Goal: Check status: Check status

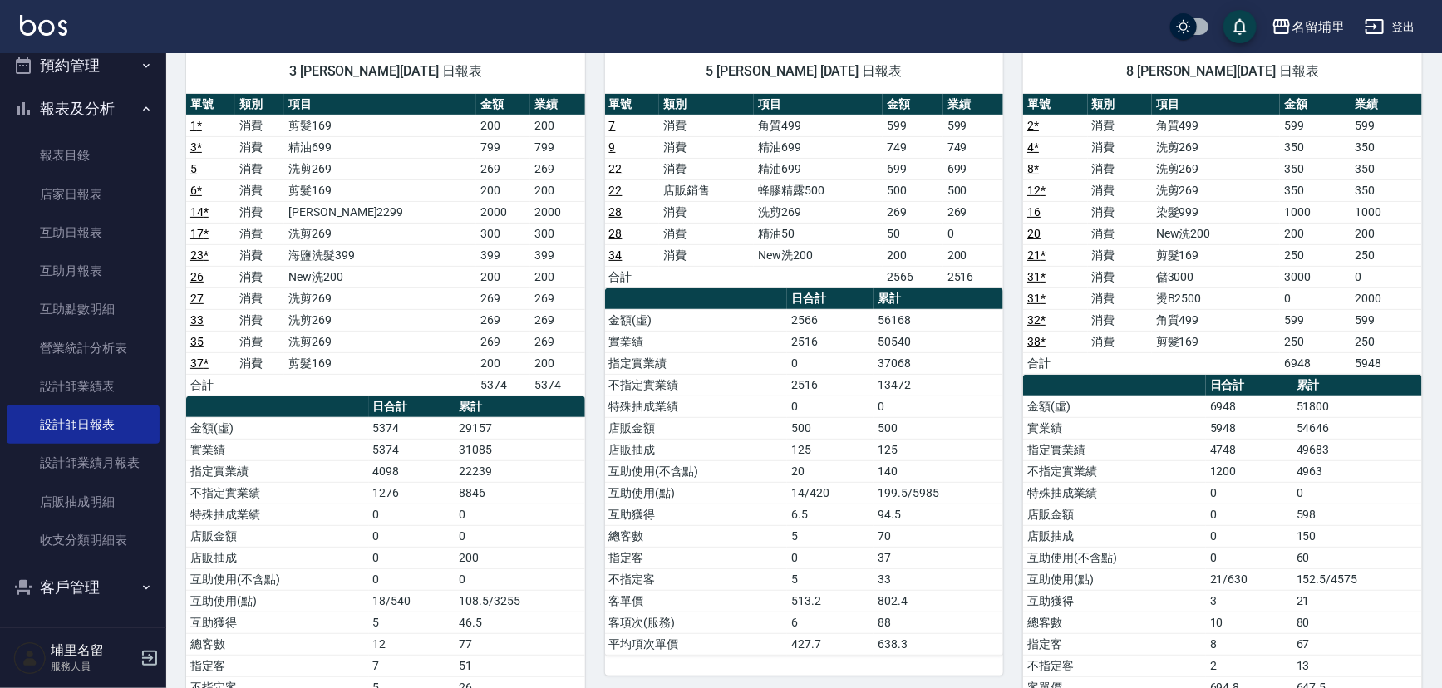
scroll to position [133, 0]
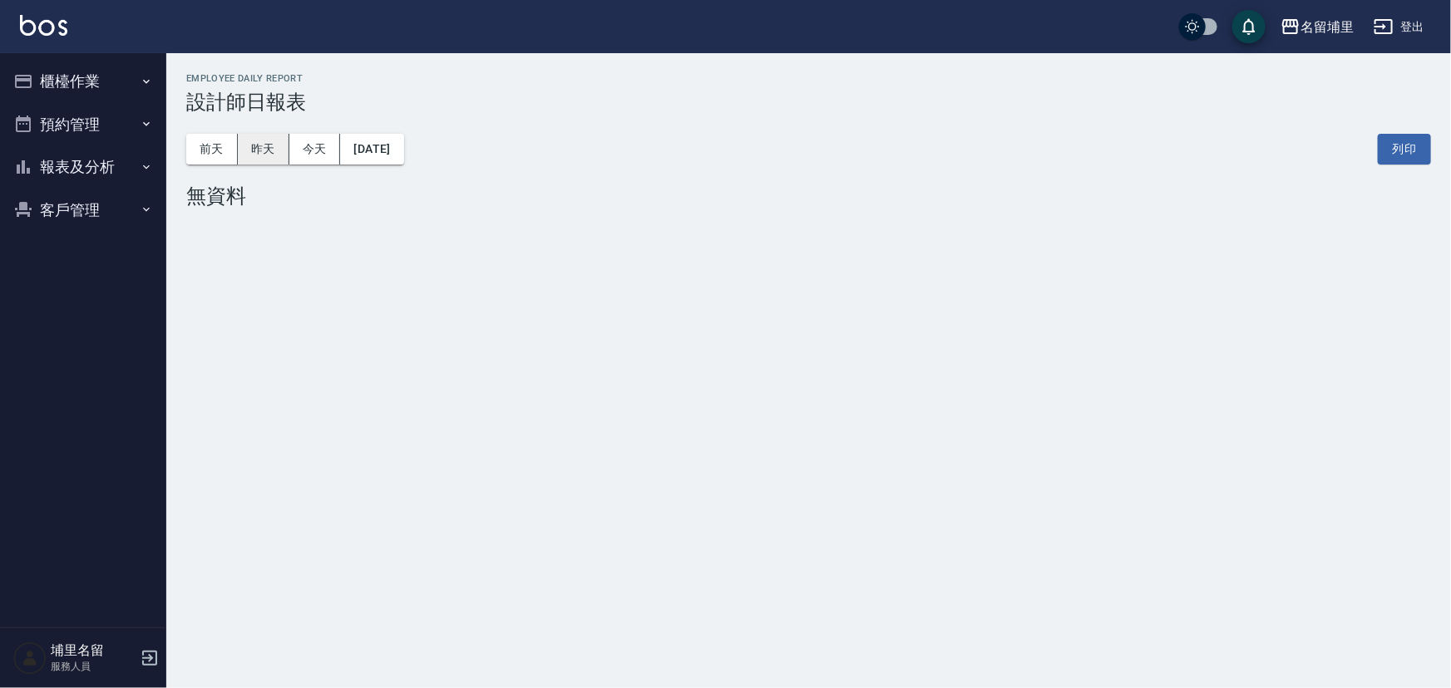
click at [248, 147] on button "昨天" at bounding box center [264, 149] width 52 height 31
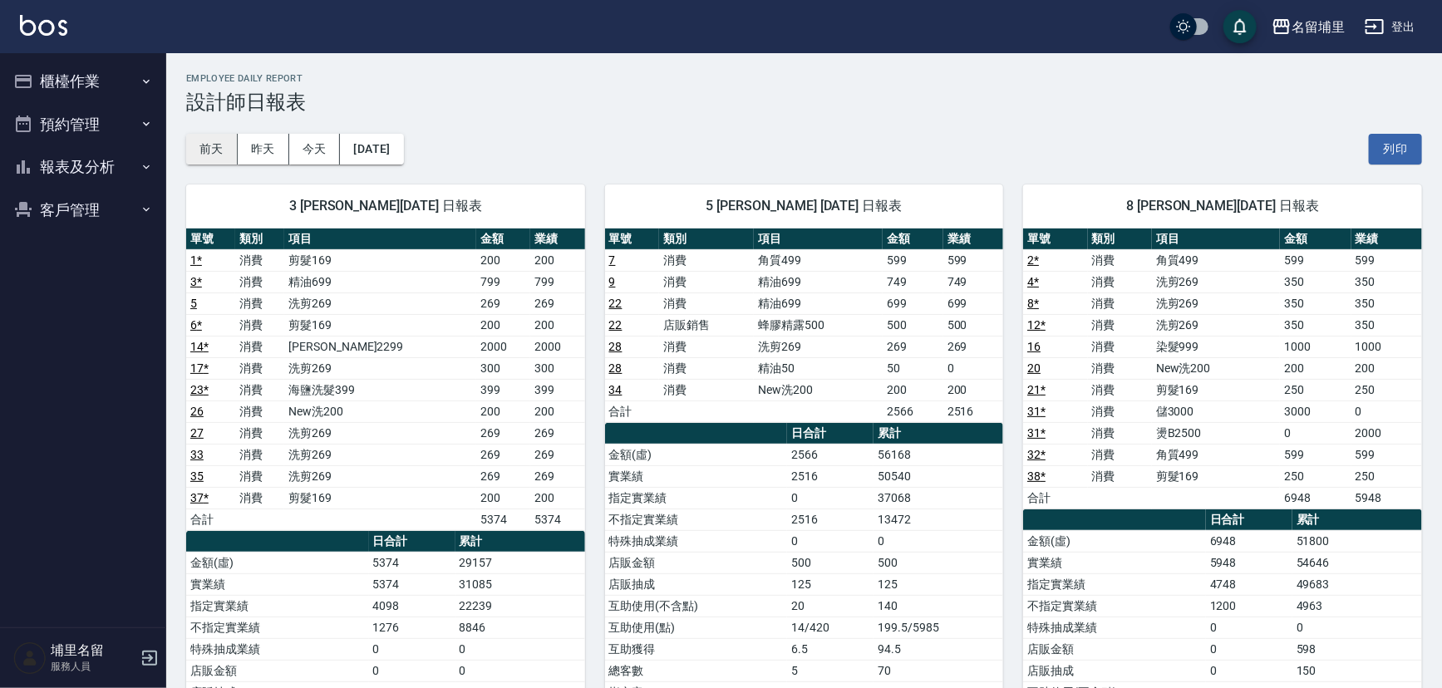
click at [203, 155] on button "前天" at bounding box center [212, 149] width 52 height 31
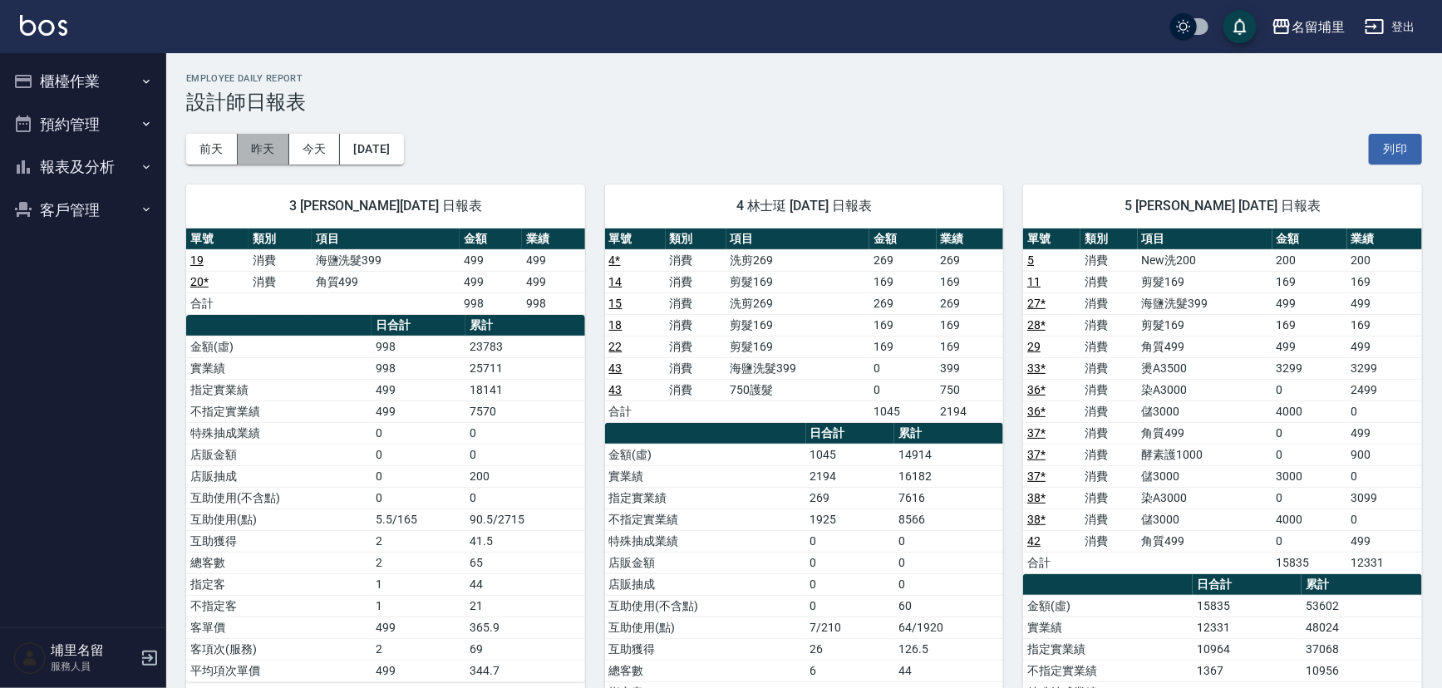
click at [255, 145] on button "昨天" at bounding box center [264, 149] width 52 height 31
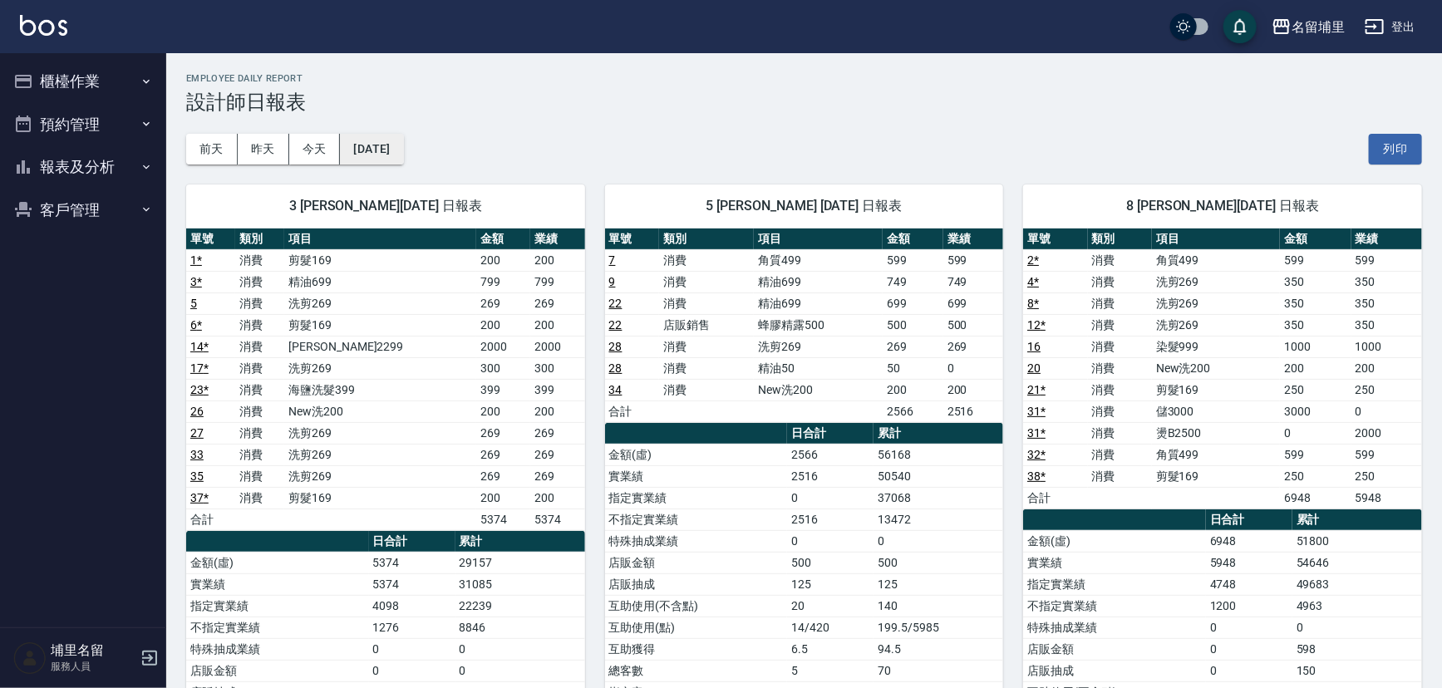
click at [396, 156] on button "[DATE]" at bounding box center [371, 149] width 63 height 31
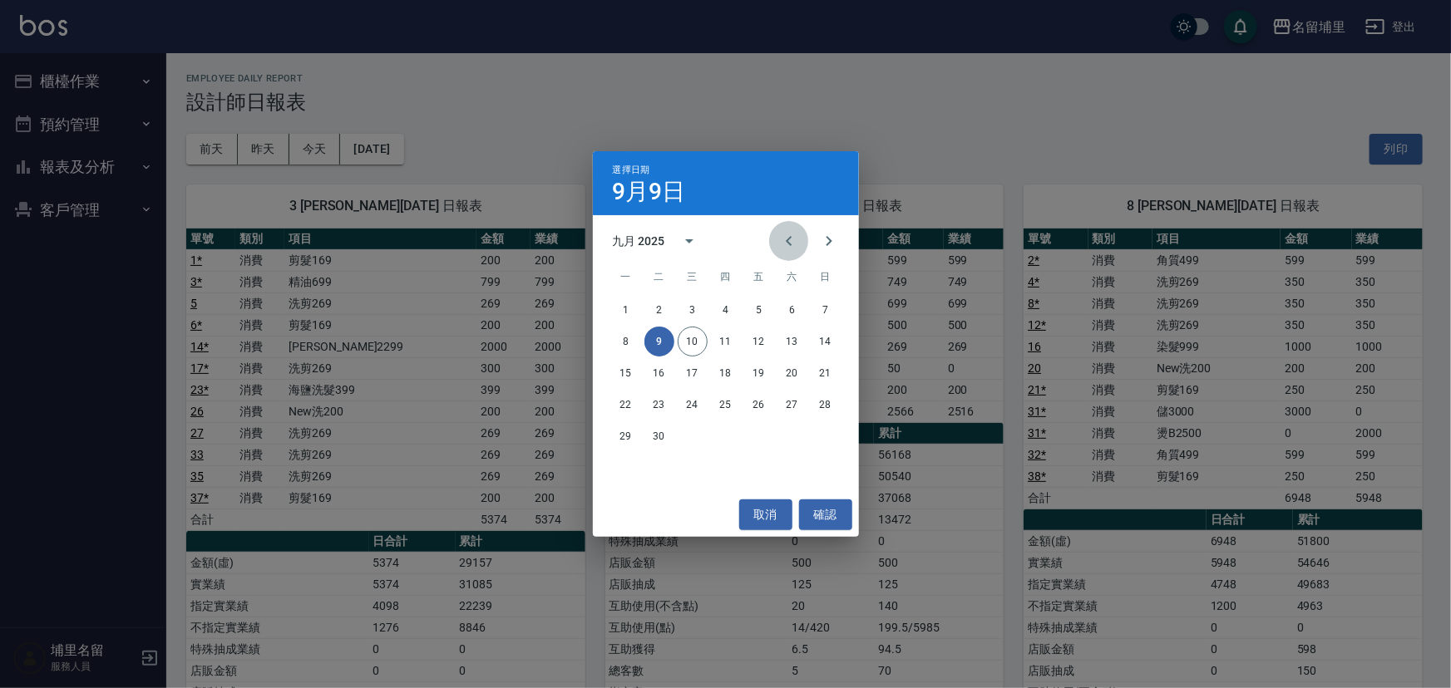
click at [796, 249] on icon "Previous month" at bounding box center [789, 241] width 20 height 20
click at [762, 342] on button "8" at bounding box center [759, 342] width 30 height 30
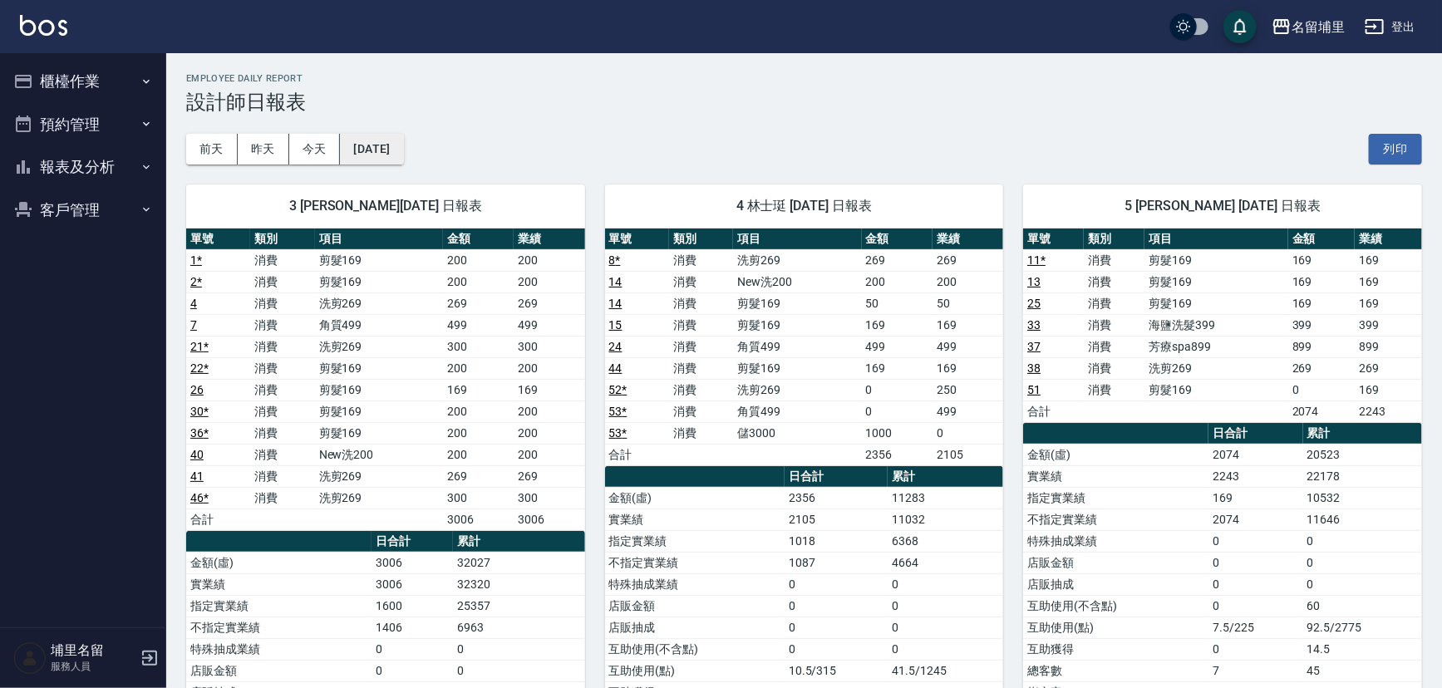
click at [403, 158] on button "2025/08/08" at bounding box center [371, 149] width 63 height 31
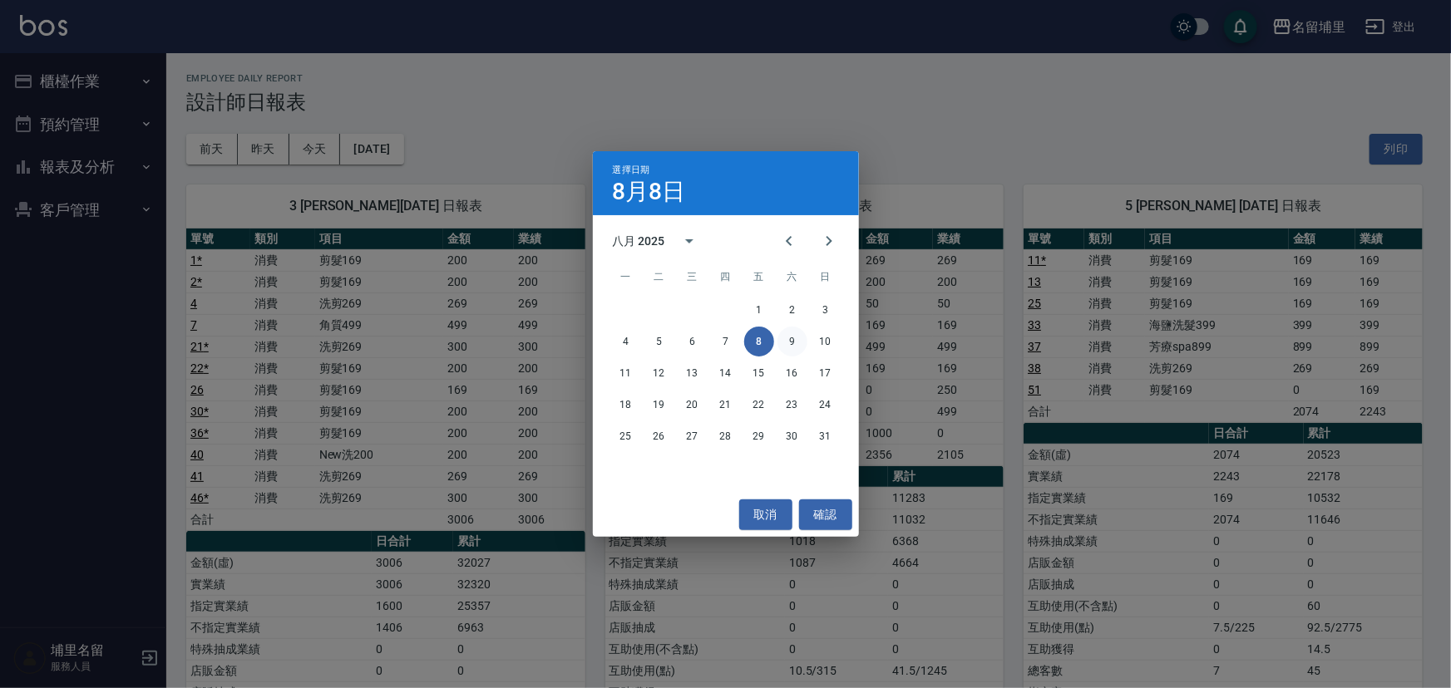
click at [795, 340] on button "9" at bounding box center [792, 342] width 30 height 30
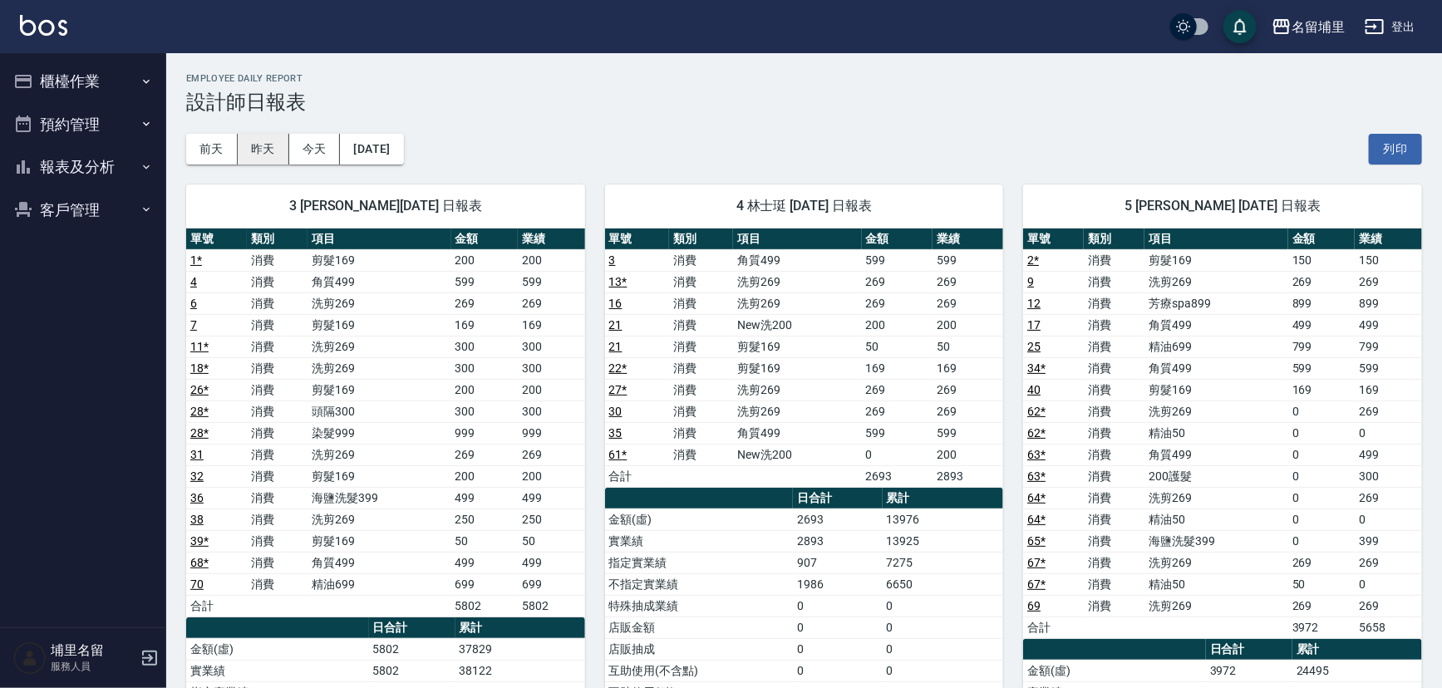
click at [273, 154] on button "昨天" at bounding box center [264, 149] width 52 height 31
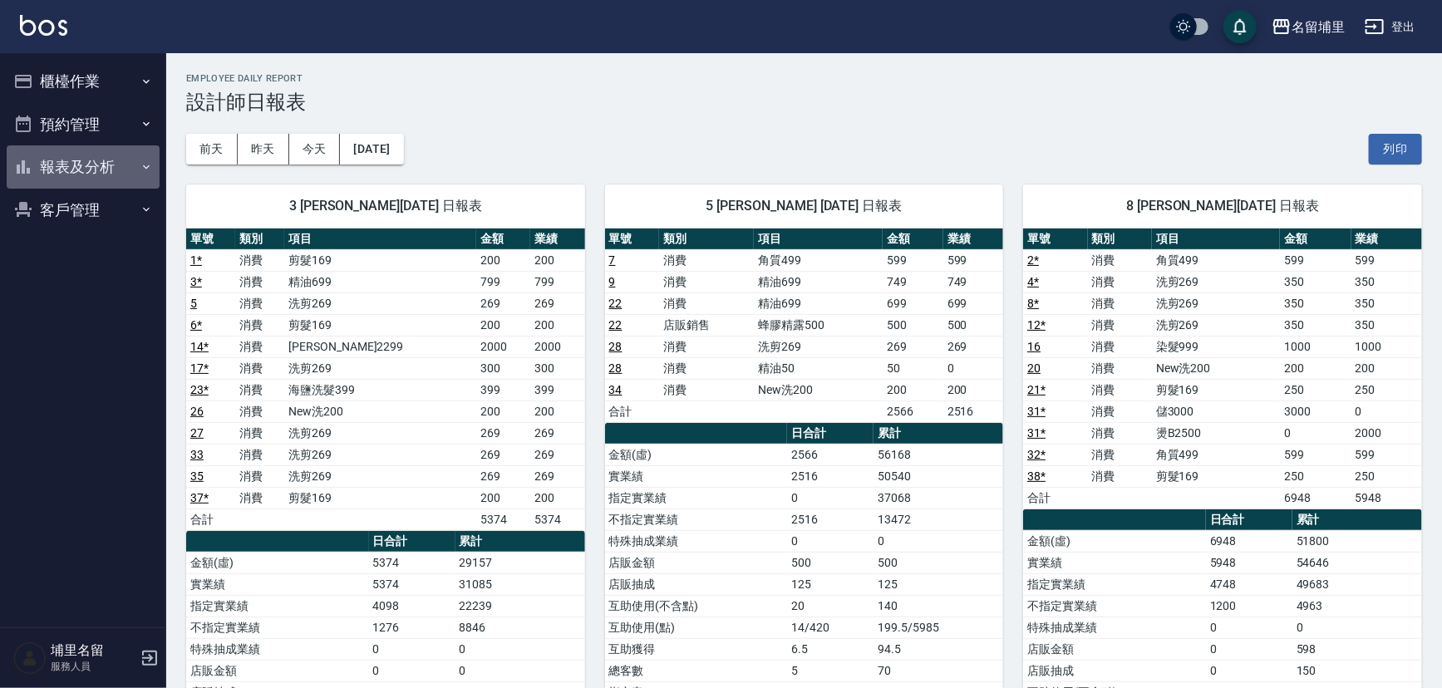
click at [110, 166] on button "報表及分析" at bounding box center [83, 166] width 153 height 43
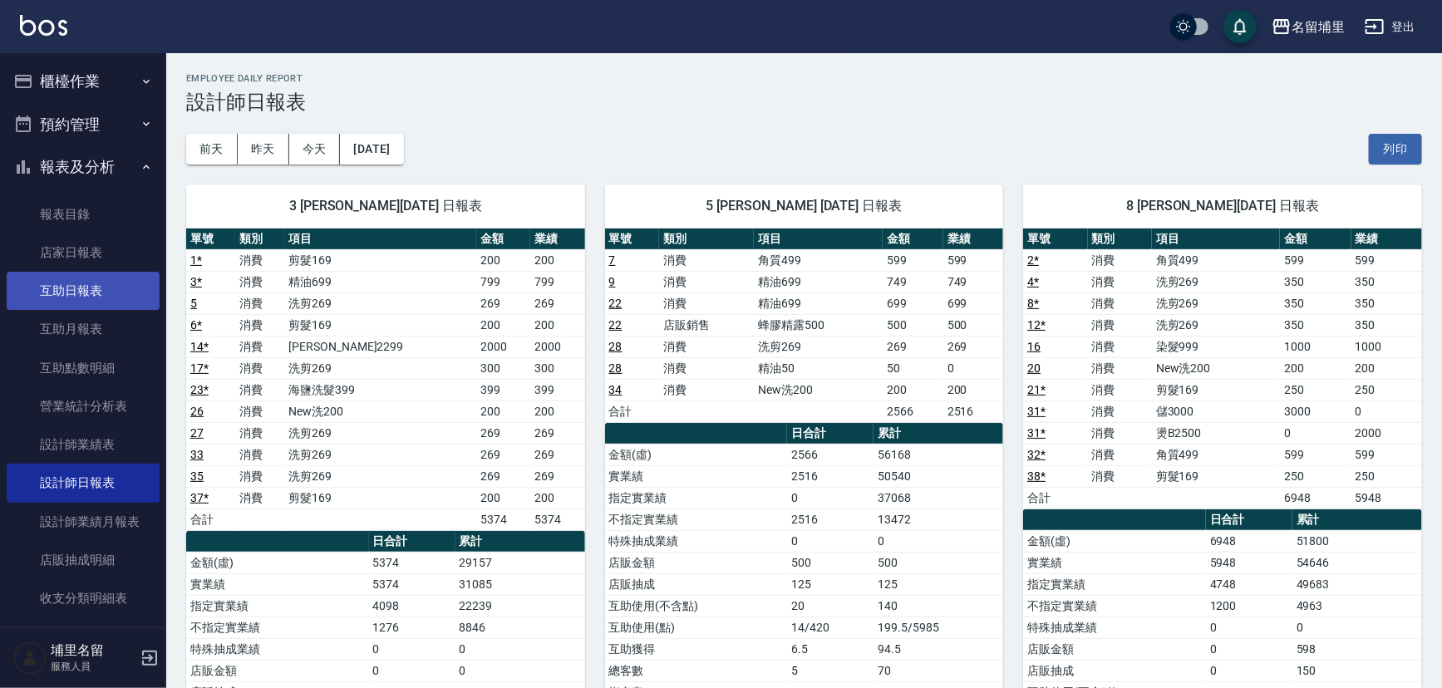
click at [70, 292] on link "互助日報表" at bounding box center [83, 291] width 153 height 38
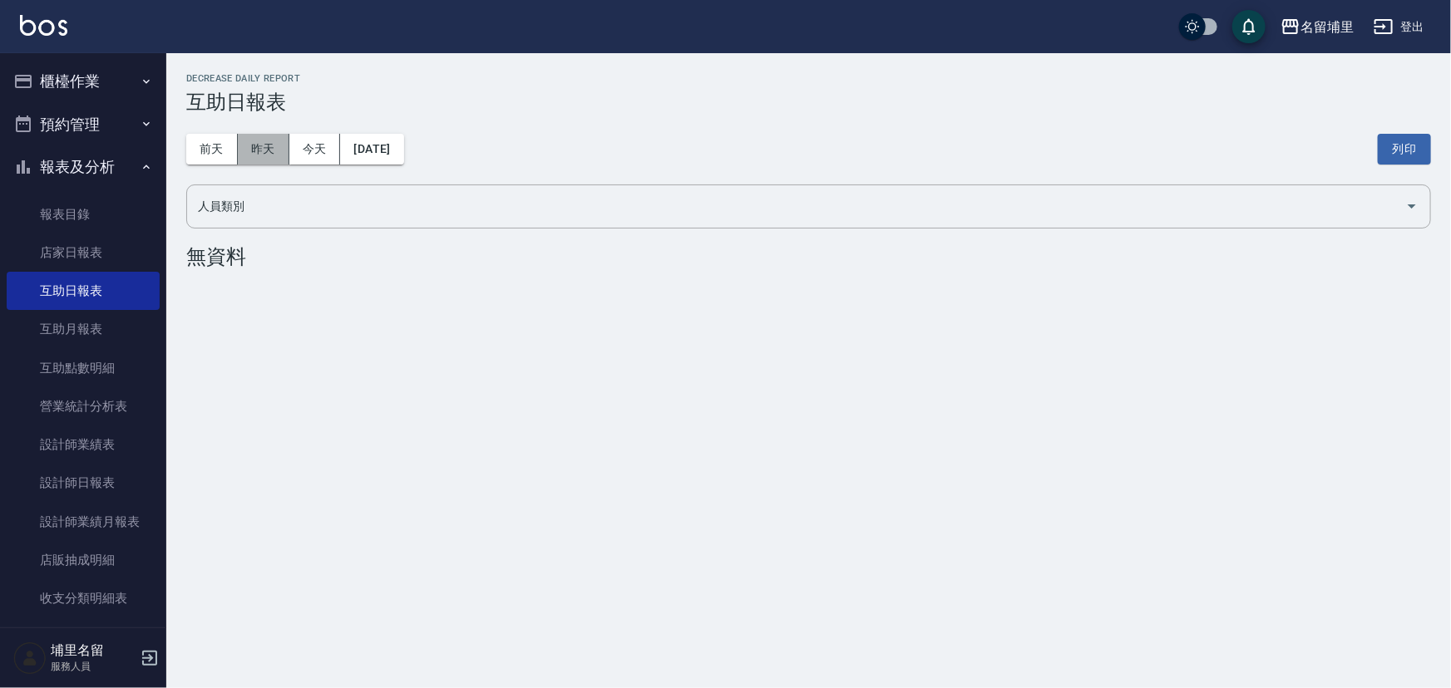
click at [276, 150] on button "昨天" at bounding box center [264, 149] width 52 height 31
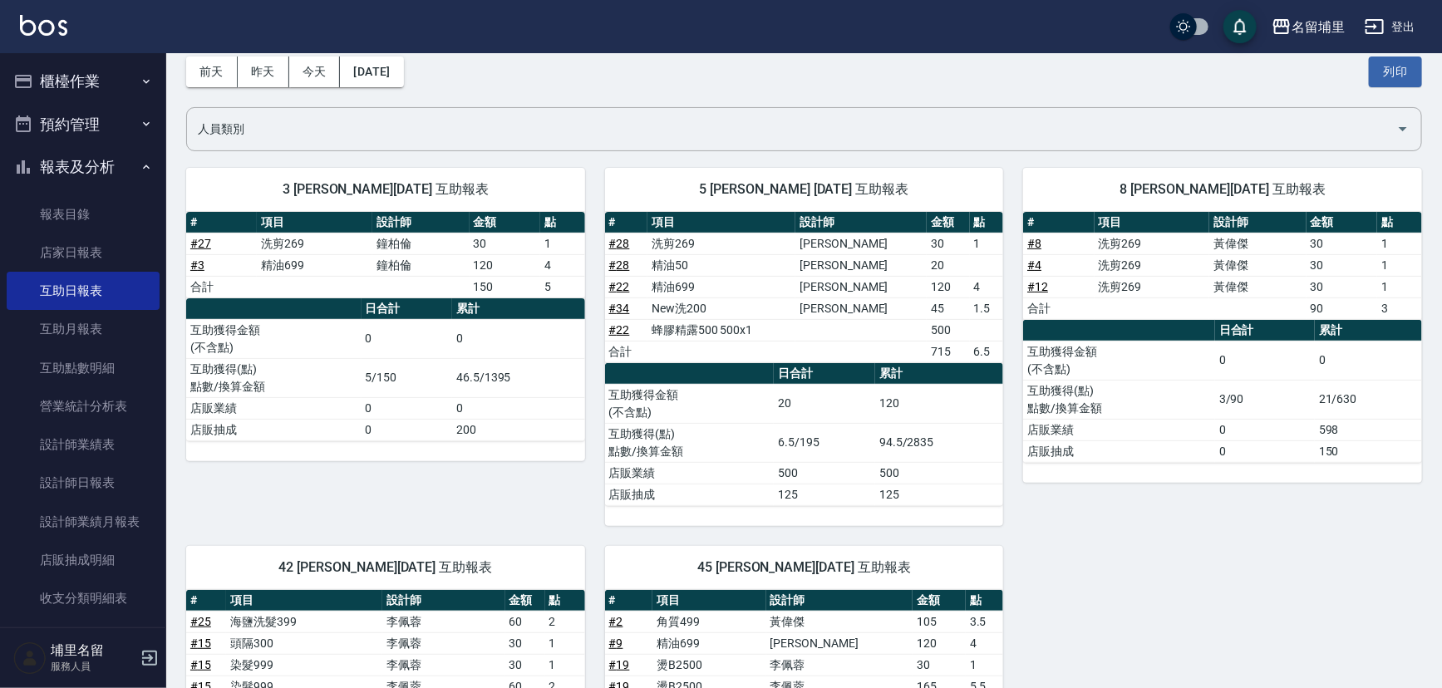
scroll to position [71, 0]
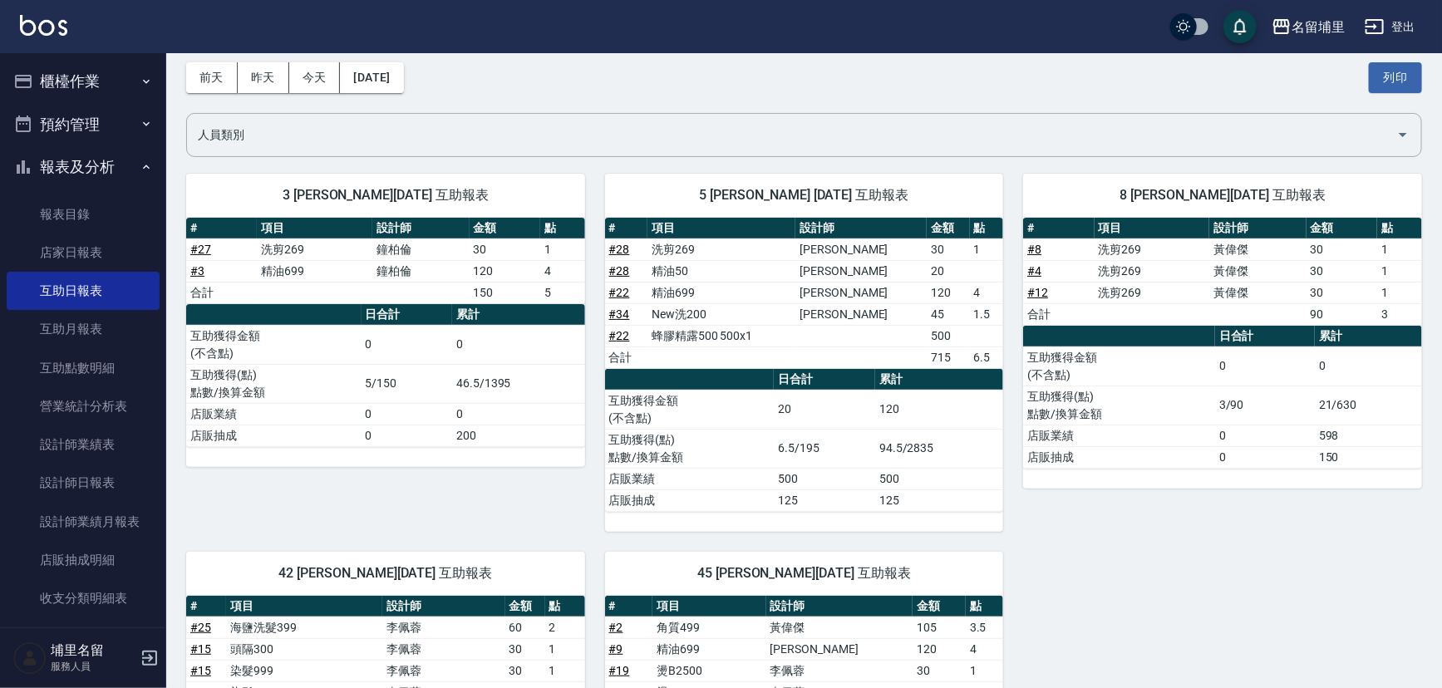
click at [650, 91] on div "前天 昨天 今天 2025/09/09 列印" at bounding box center [804, 77] width 1236 height 71
